Goal: Information Seeking & Learning: Learn about a topic

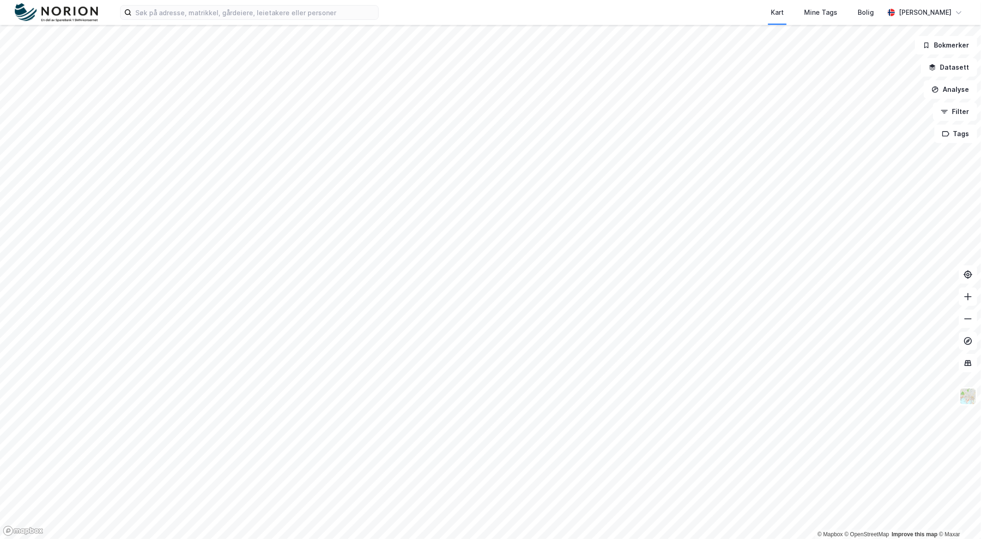
click at [287, 20] on div "Kart Mine Tags Bolig [PERSON_NAME]" at bounding box center [490, 12] width 981 height 25
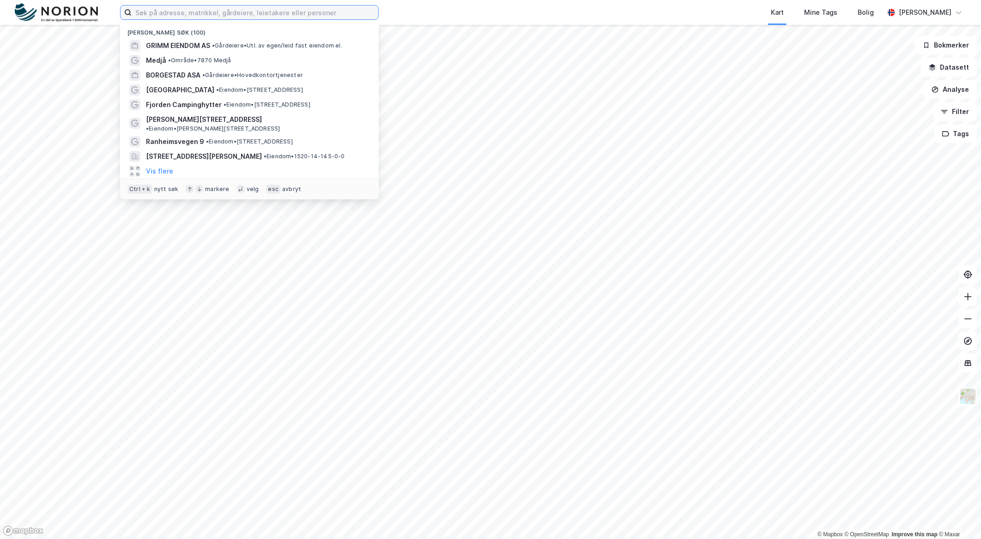
click at [283, 16] on input at bounding box center [255, 13] width 247 height 14
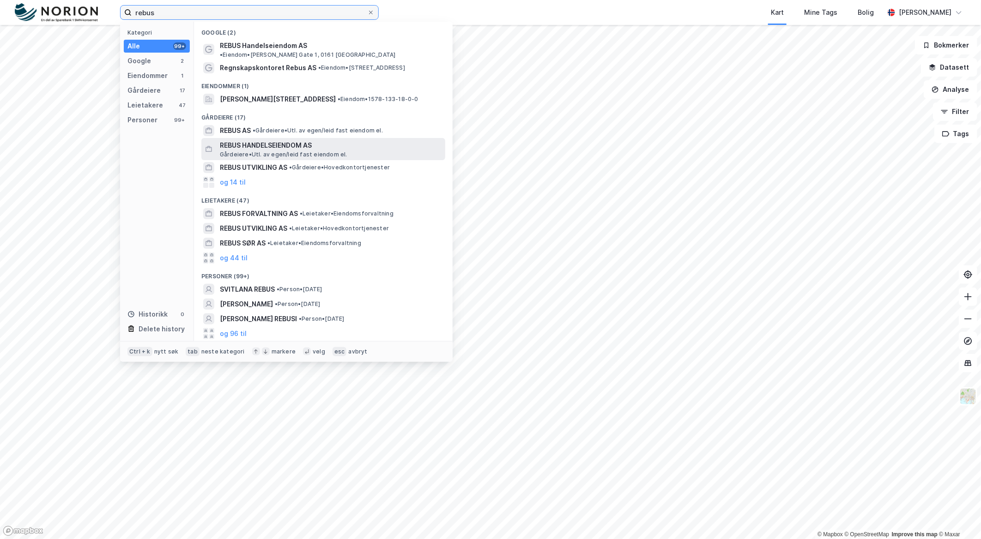
type input "rebus"
click at [279, 140] on span "REBUS HANDELSEIENDOM AS" at bounding box center [331, 145] width 222 height 11
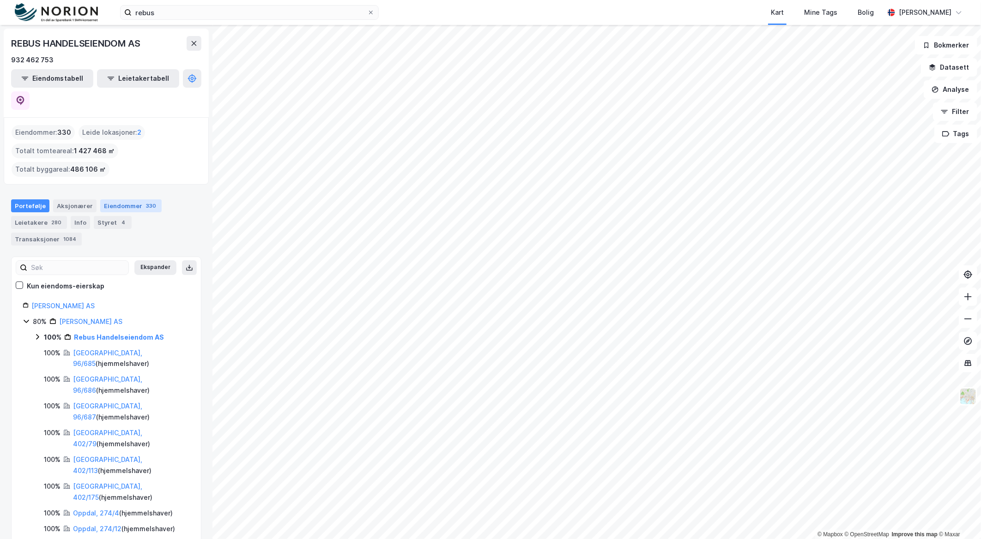
click at [109, 199] on div "Eiendommer 330" at bounding box center [130, 205] width 61 height 13
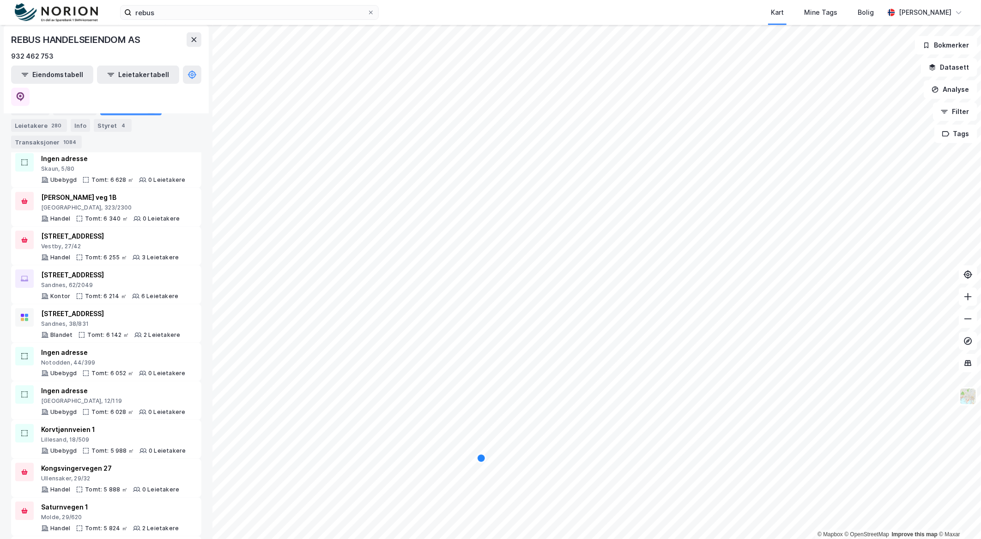
scroll to position [2489, 0]
